Goal: Information Seeking & Learning: Learn about a topic

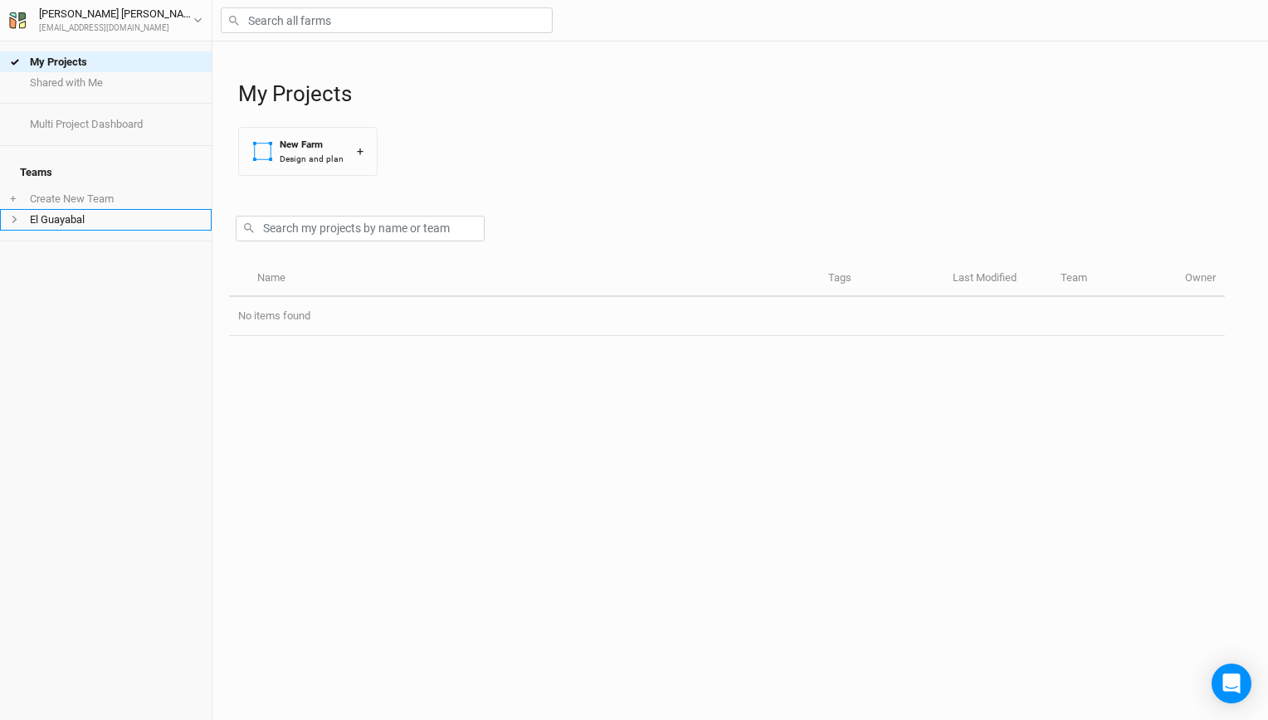
click at [94, 210] on li "El Guayabal" at bounding box center [106, 219] width 212 height 21
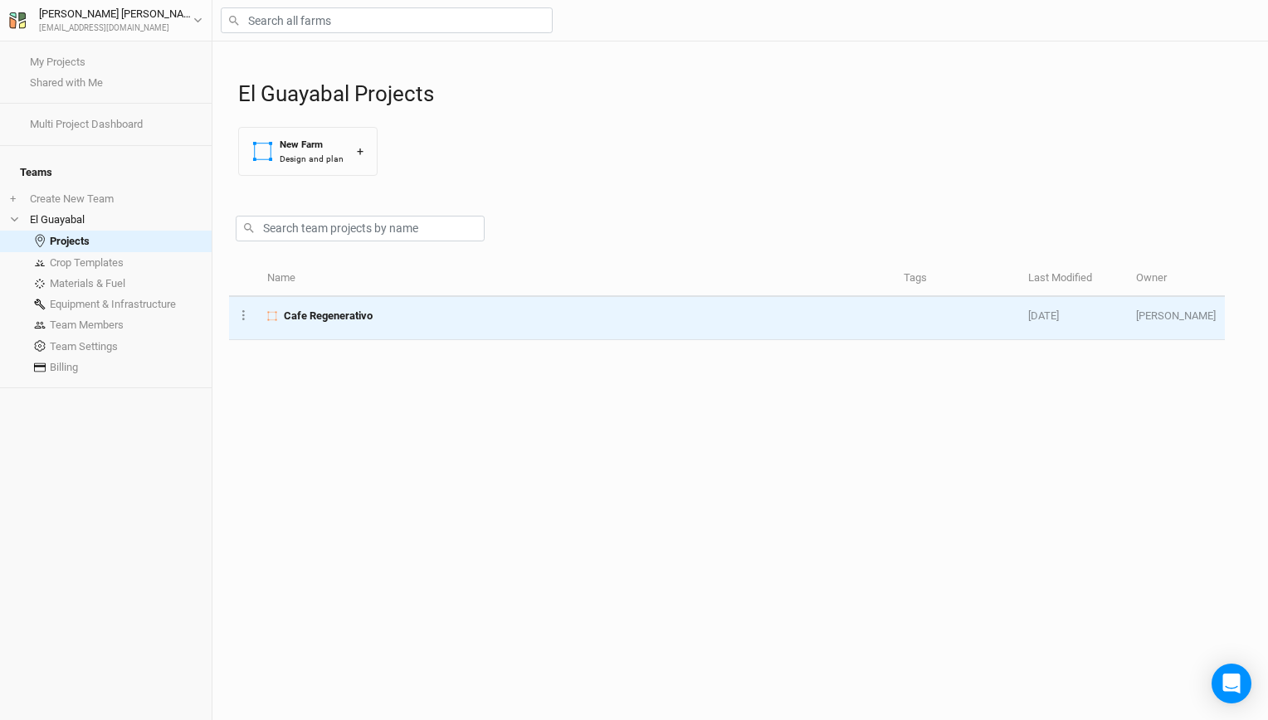
click at [395, 312] on div "Cafe Regenerativo" at bounding box center [575, 316] width 617 height 15
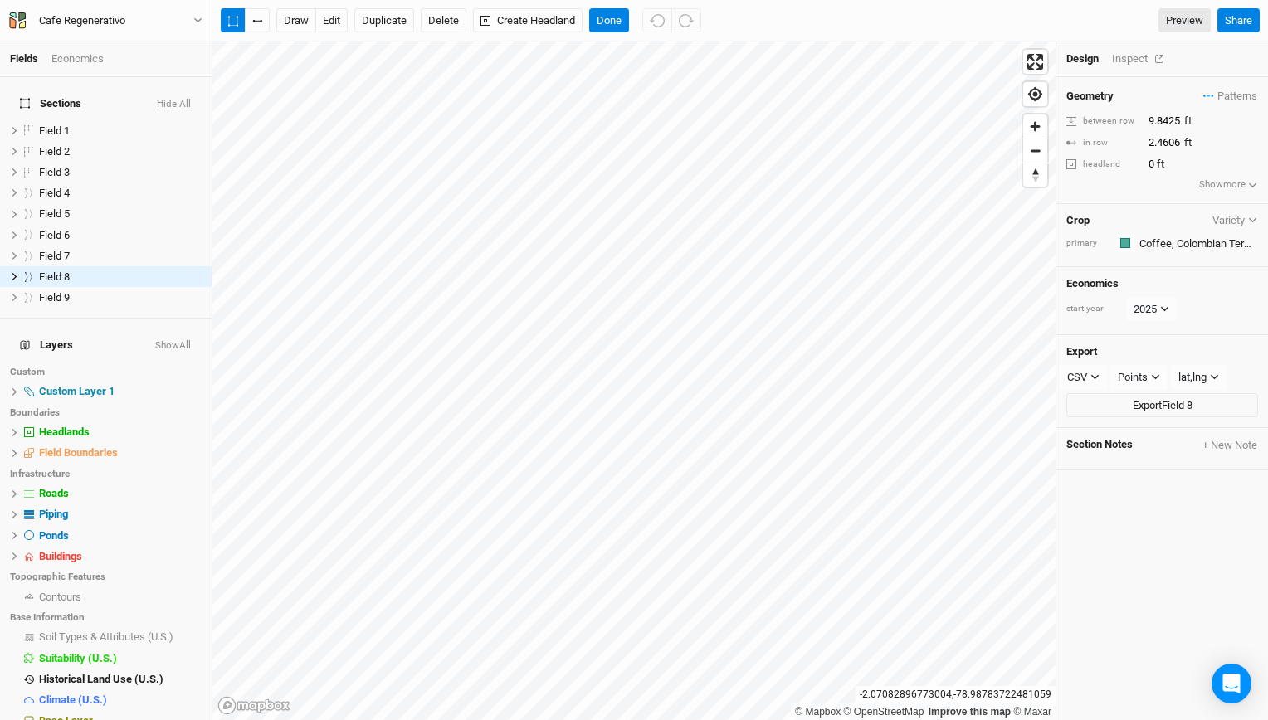
click at [1135, 61] on div "Inspect" at bounding box center [1141, 58] width 59 height 15
